Goal: Task Accomplishment & Management: Use online tool/utility

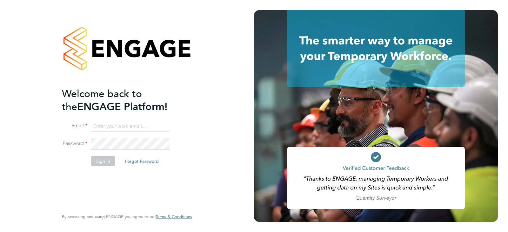
type input "louise.bowey@uk.g4s.com"
click at [103, 158] on button "Sign In" at bounding box center [103, 161] width 24 height 10
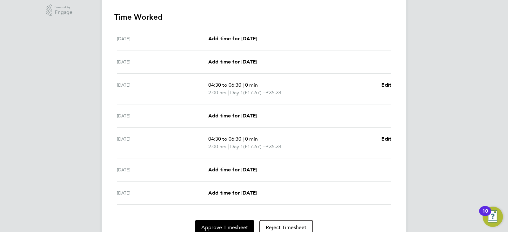
scroll to position [204, 0]
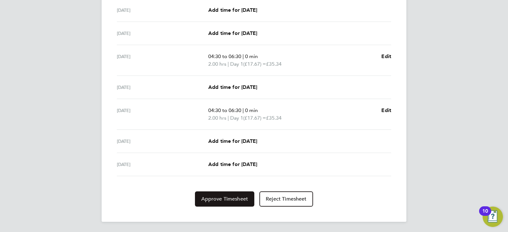
click at [220, 199] on span "Approve Timesheet" at bounding box center [224, 199] width 47 height 6
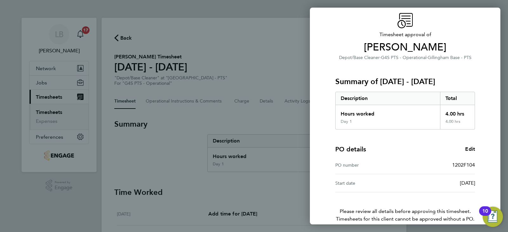
scroll to position [54, 0]
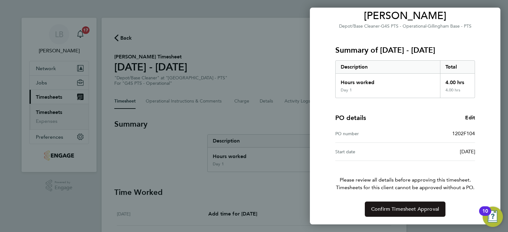
click at [387, 210] on span "Confirm Timesheet Approval" at bounding box center [405, 209] width 68 height 6
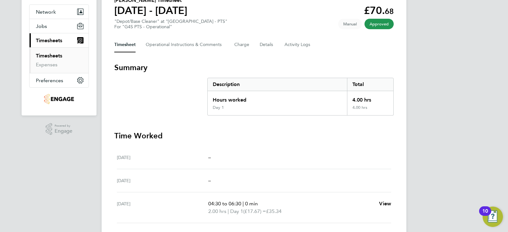
scroll to position [13, 0]
